Goal: Transaction & Acquisition: Subscribe to service/newsletter

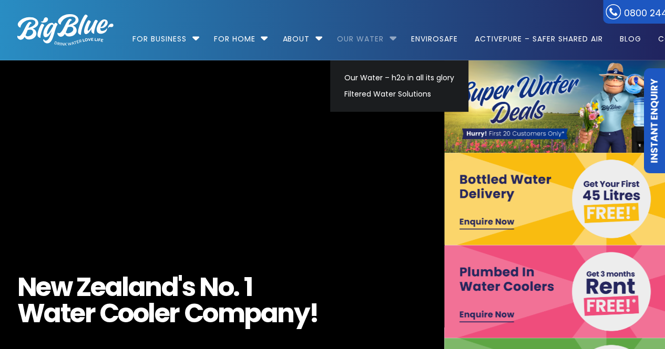
click at [371, 43] on link "Our Water" at bounding box center [360, 34] width 61 height 68
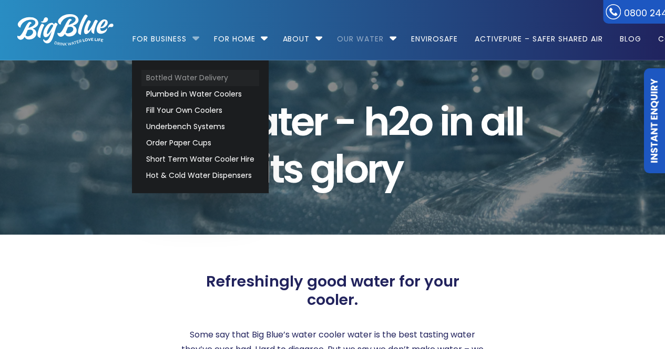
click at [200, 72] on link "Bottled Water Delivery" at bounding box center [200, 78] width 118 height 16
